Goal: Transaction & Acquisition: Purchase product/service

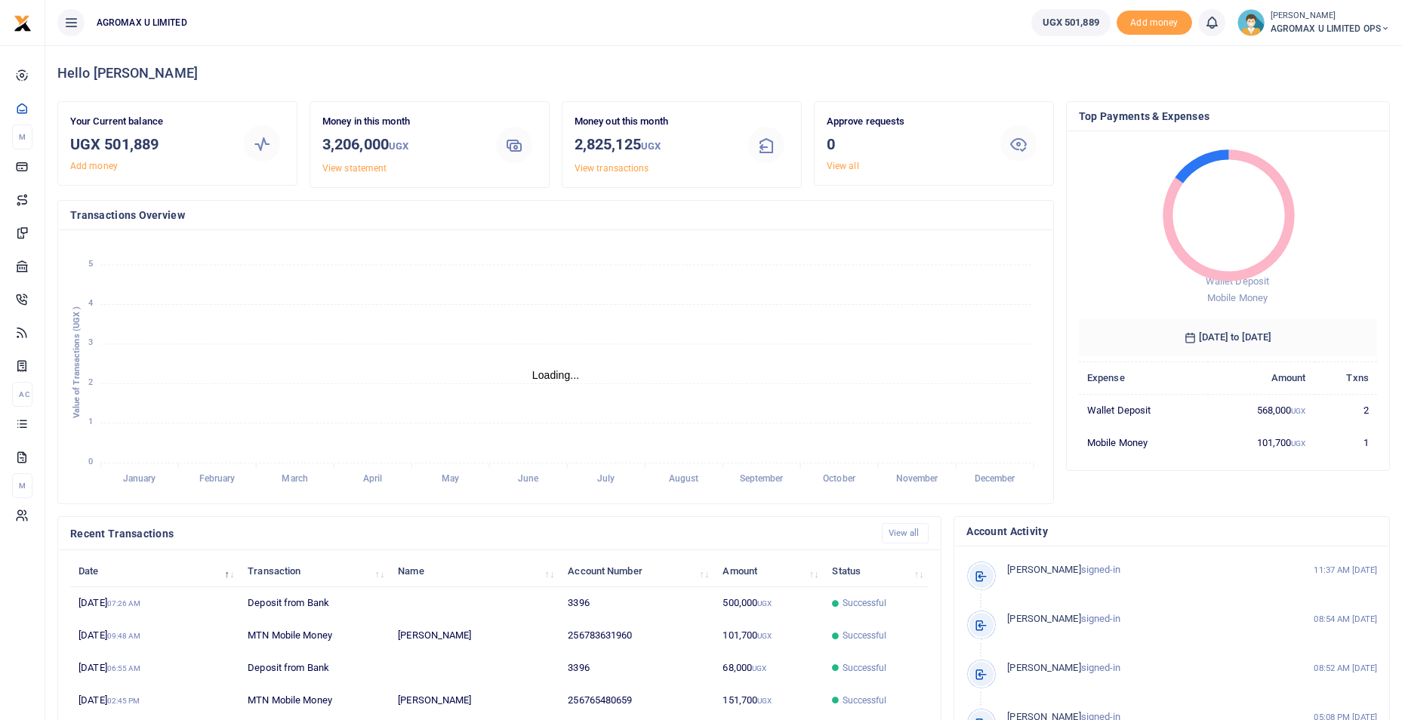
scroll to position [12, 12]
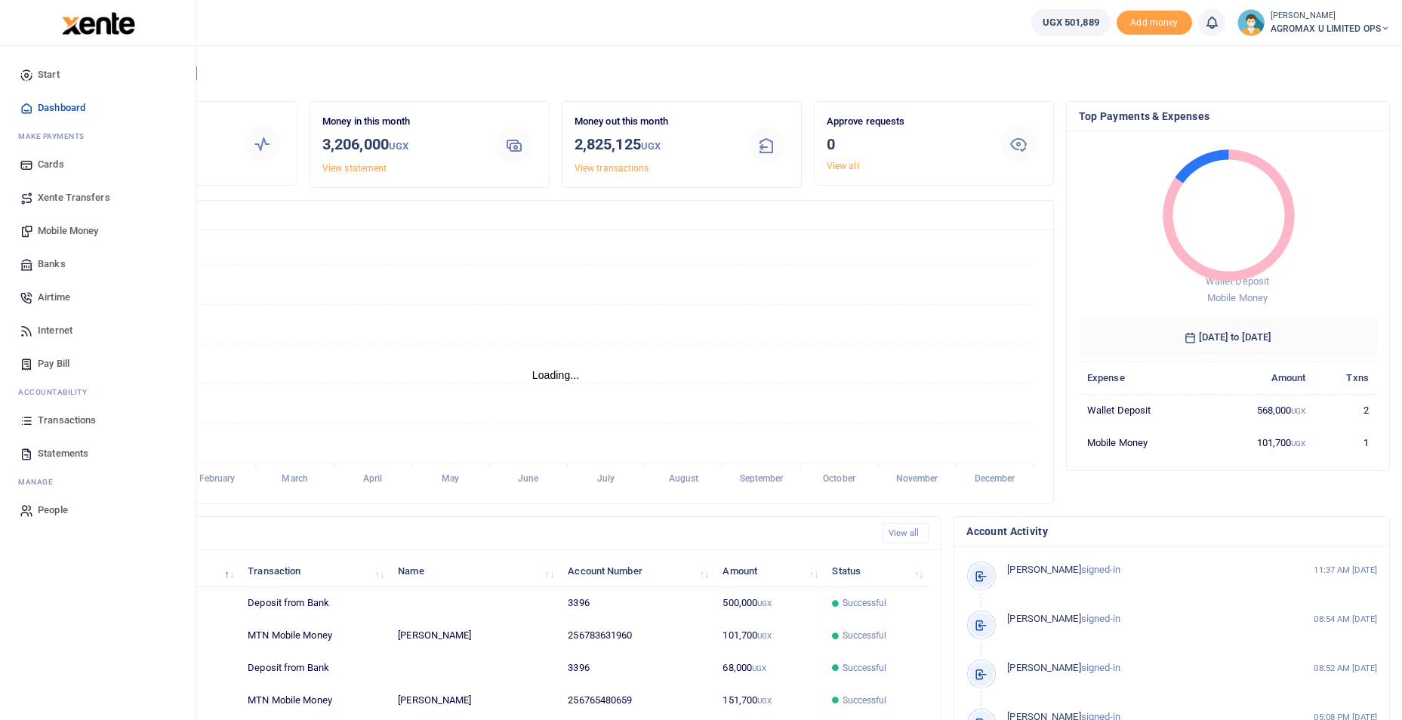
click at [50, 230] on span "Mobile Money" at bounding box center [68, 231] width 60 height 15
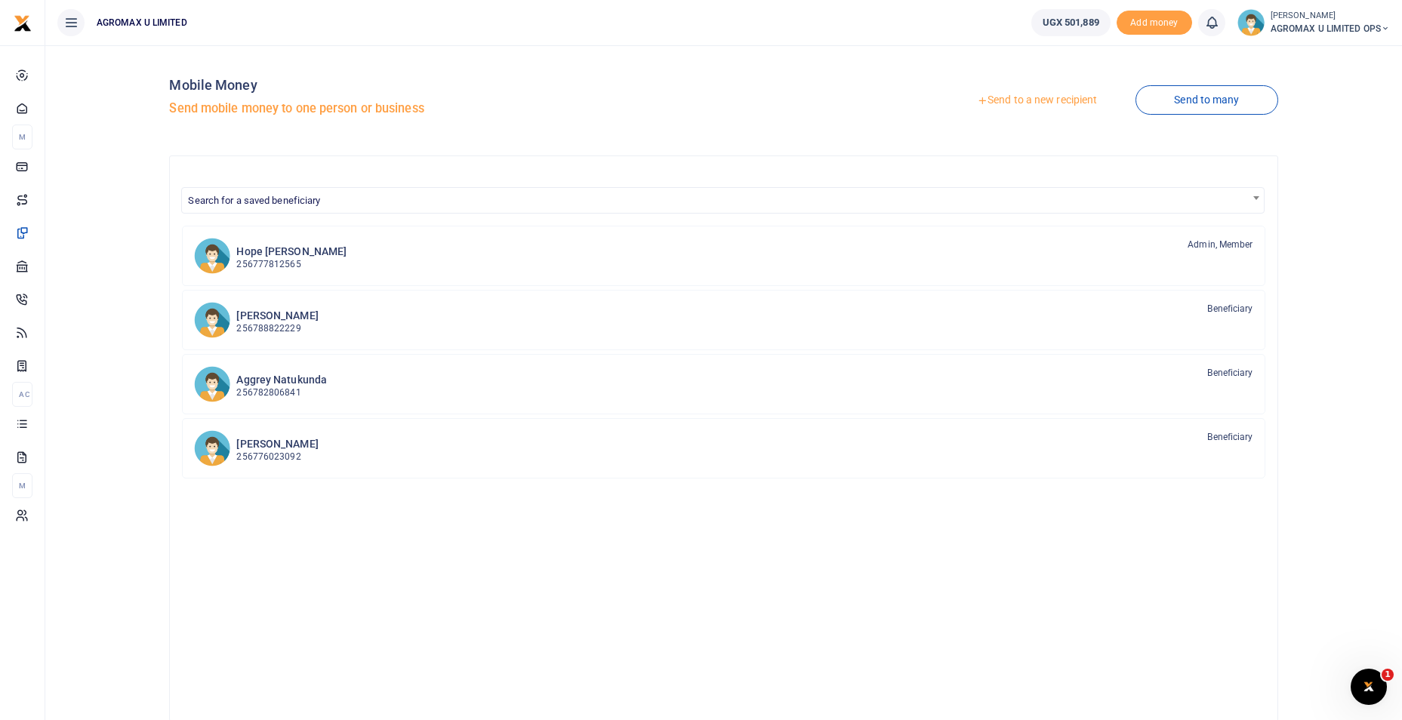
click at [1056, 97] on link "Send to a new recipient" at bounding box center [1037, 100] width 197 height 27
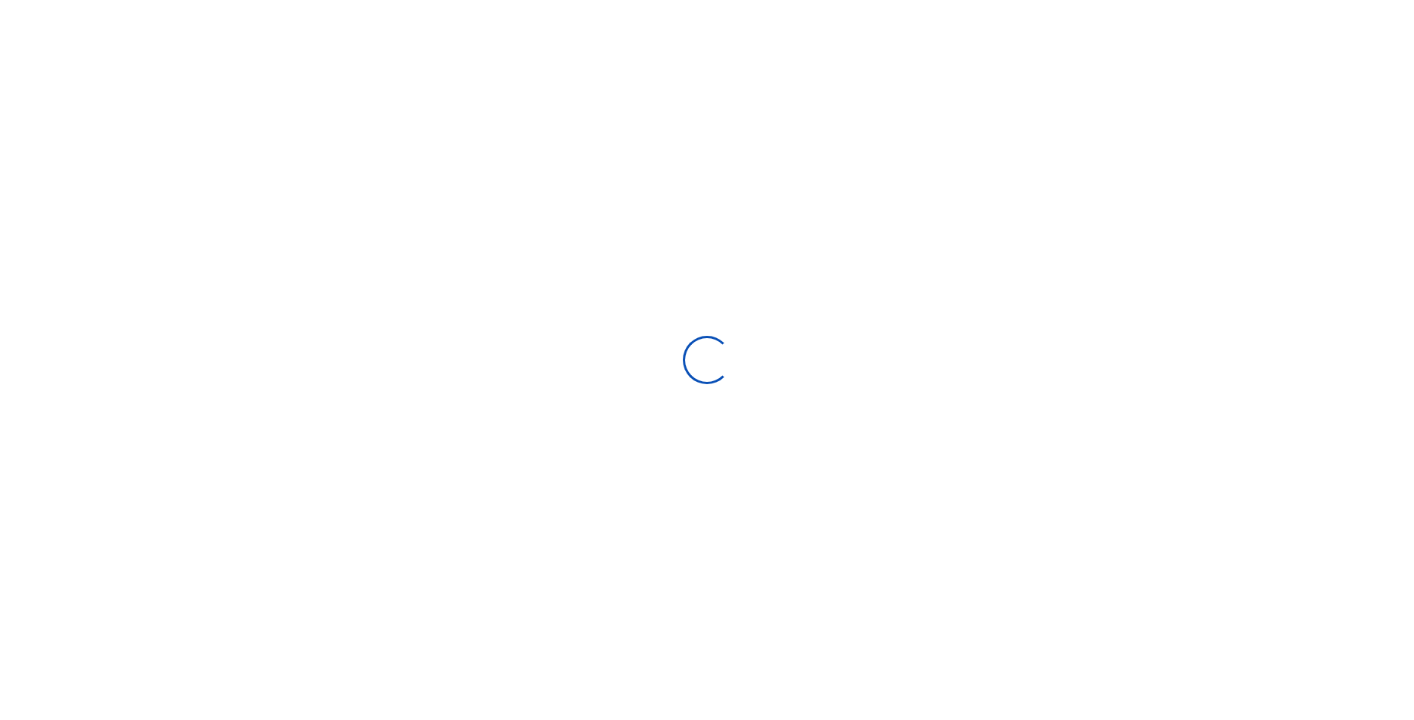
select select "Loading bundles"
select select
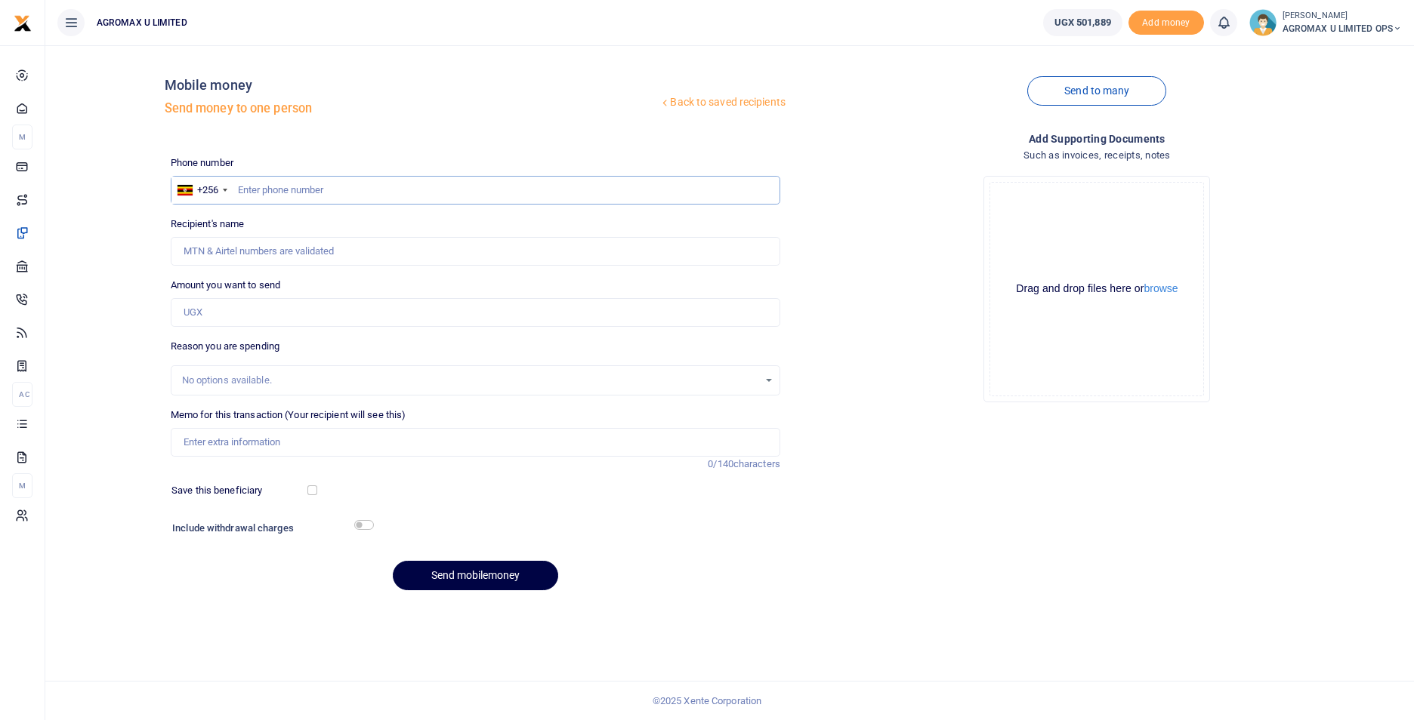
click at [369, 198] on input "text" at bounding box center [475, 190] width 609 height 29
type input "765480659"
type input "[PERSON_NAME]"
click at [251, 317] on input "Amount you want to send" at bounding box center [475, 312] width 609 height 29
click at [202, 307] on input "Amount you want to send" at bounding box center [475, 312] width 609 height 29
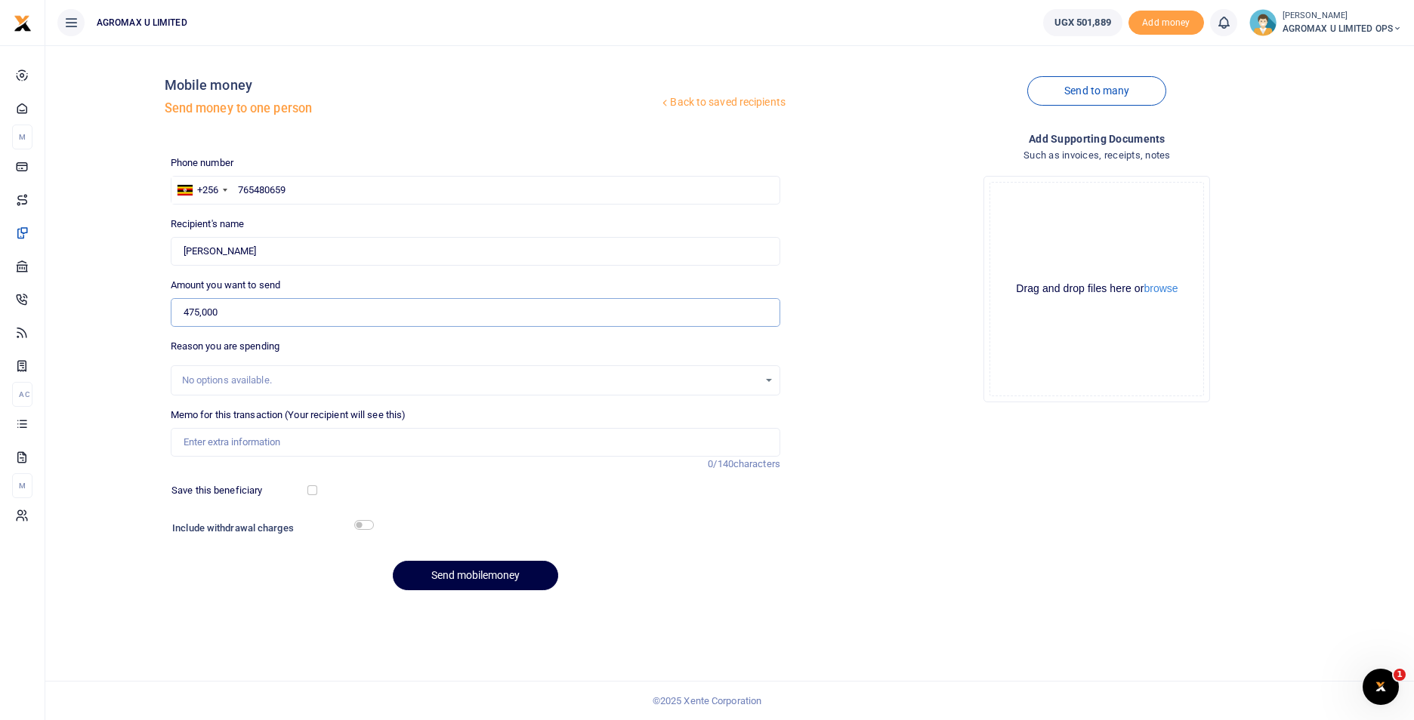
type input "475,000"
click at [219, 446] on input "Memo for this transaction (Your recipient will see this)" at bounding box center [475, 442] width 609 height 29
type input "sept internet n generator fuel refund to Rechl"
click at [363, 520] on input "checkbox" at bounding box center [364, 525] width 20 height 10
checkbox input "true"
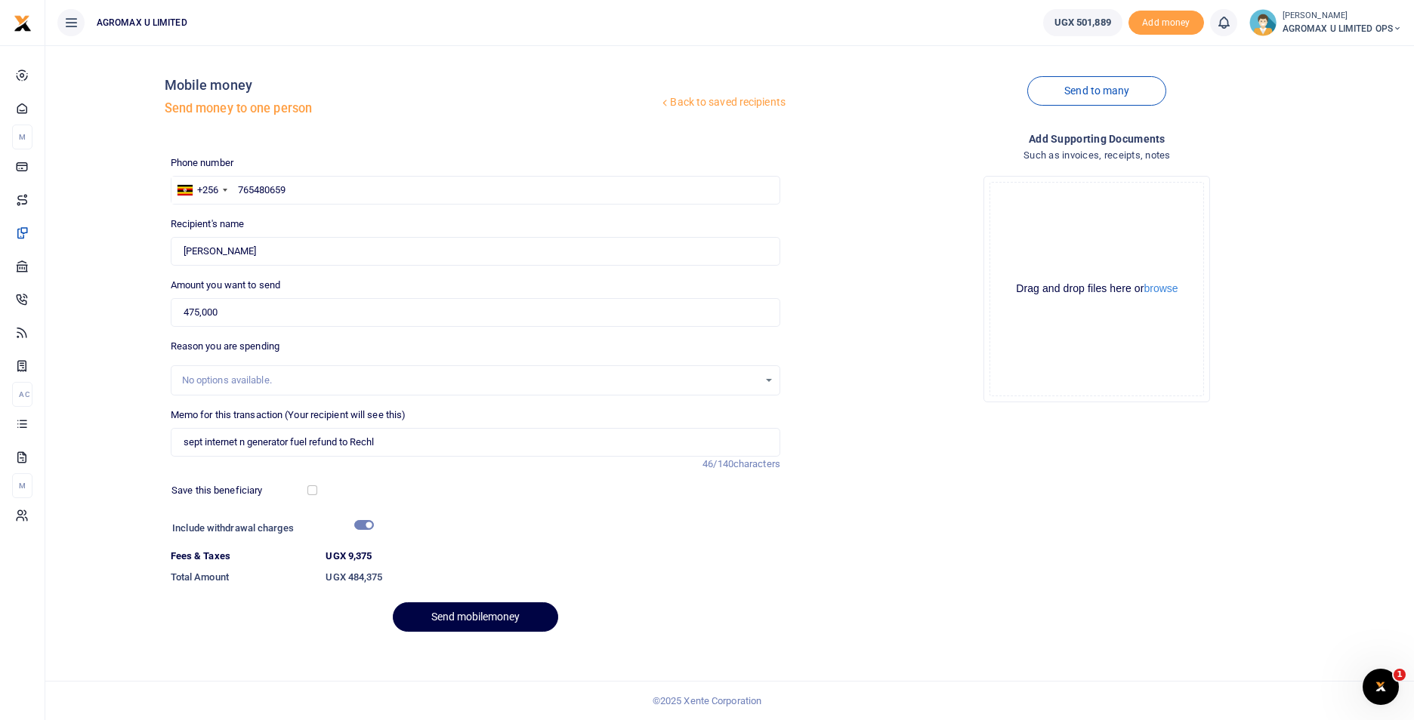
click at [485, 217] on div "Recipient's name Found Name is required." at bounding box center [475, 241] width 609 height 49
click at [474, 623] on button "Send mobilemoney" at bounding box center [475, 617] width 165 height 29
